Goal: Check status: Check status

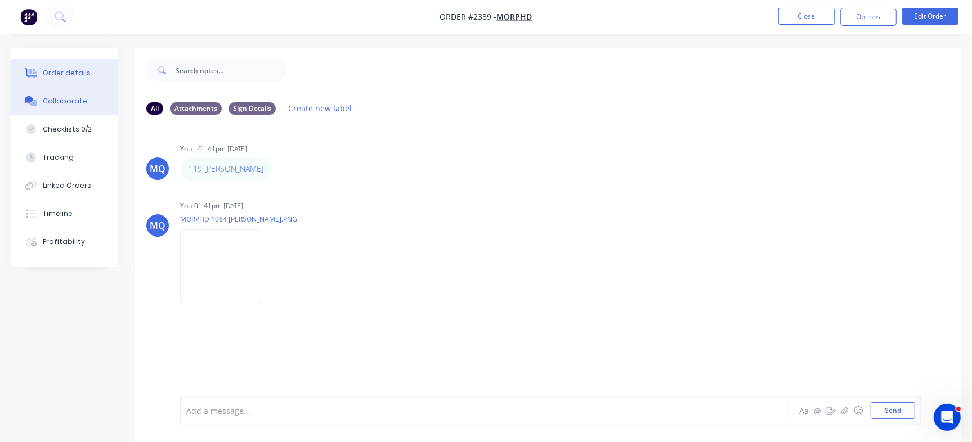
click at [80, 71] on div "Order details" at bounding box center [67, 73] width 48 height 10
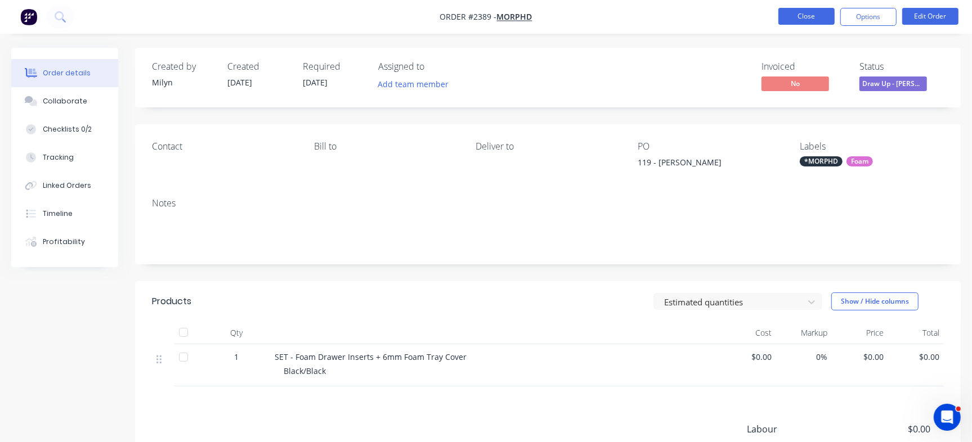
click at [816, 20] on button "Close" at bounding box center [806, 16] width 56 height 17
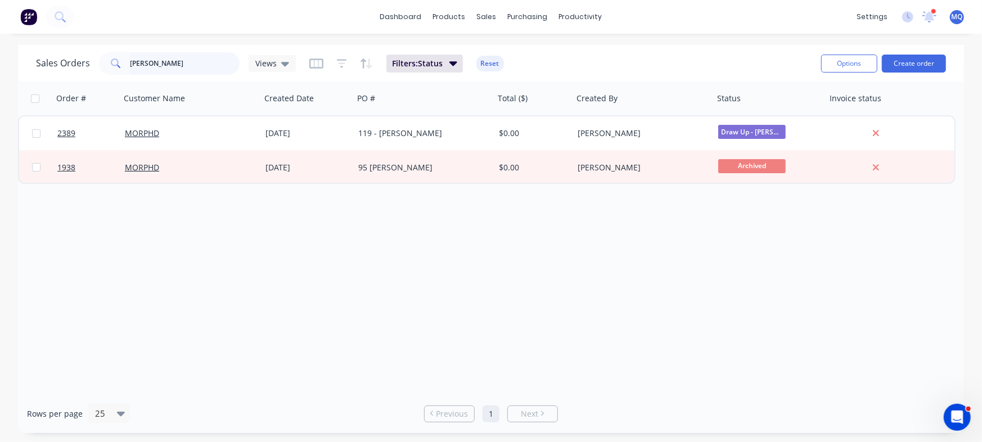
click at [166, 73] on input "[PERSON_NAME]" at bounding box center [186, 63] width 110 height 23
click at [284, 57] on div "Views" at bounding box center [272, 63] width 47 height 17
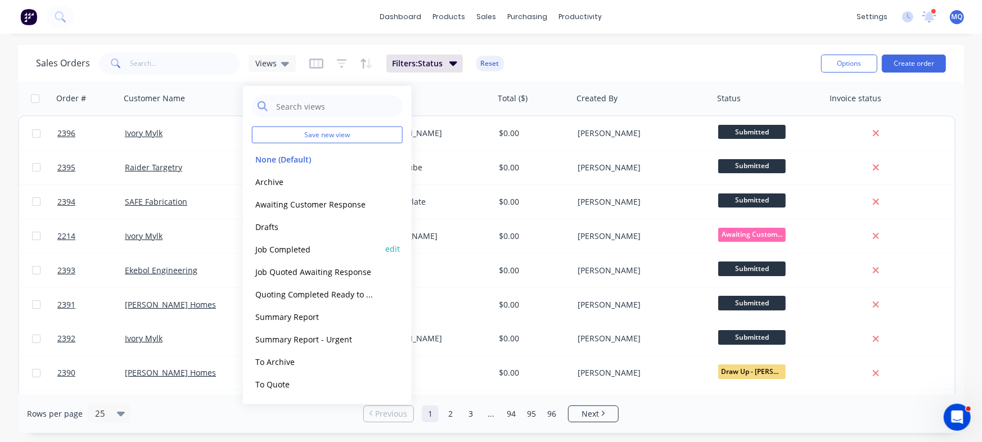
click at [306, 254] on button "Job Completed" at bounding box center [316, 248] width 128 height 13
